Goal: Use online tool/utility: Use online tool/utility

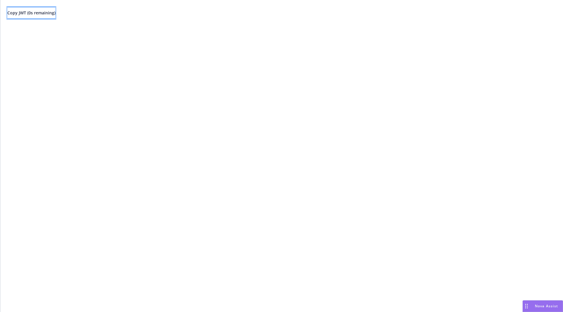
click at [53, 12] on span "Copy JWT ( 0 s remaining)" at bounding box center [31, 13] width 48 height 6
